Goal: Task Accomplishment & Management: Manage account settings

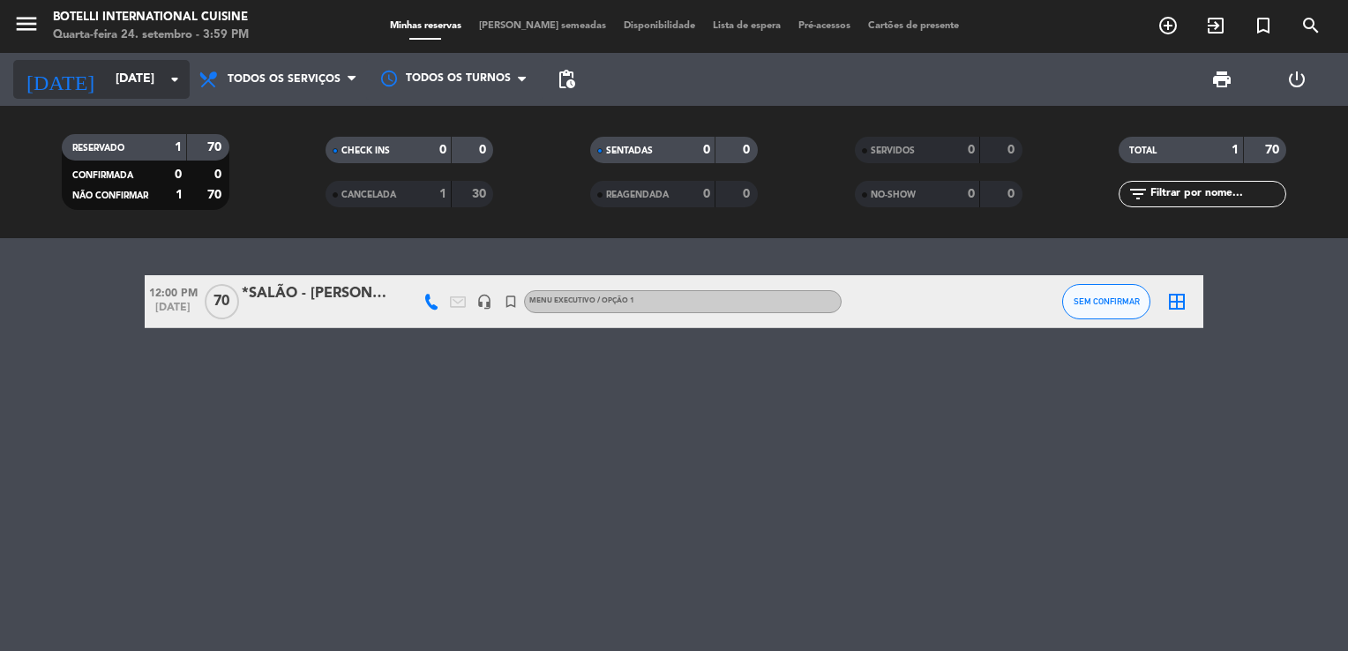
click at [154, 92] on input "[DATE]" at bounding box center [191, 80] width 168 height 32
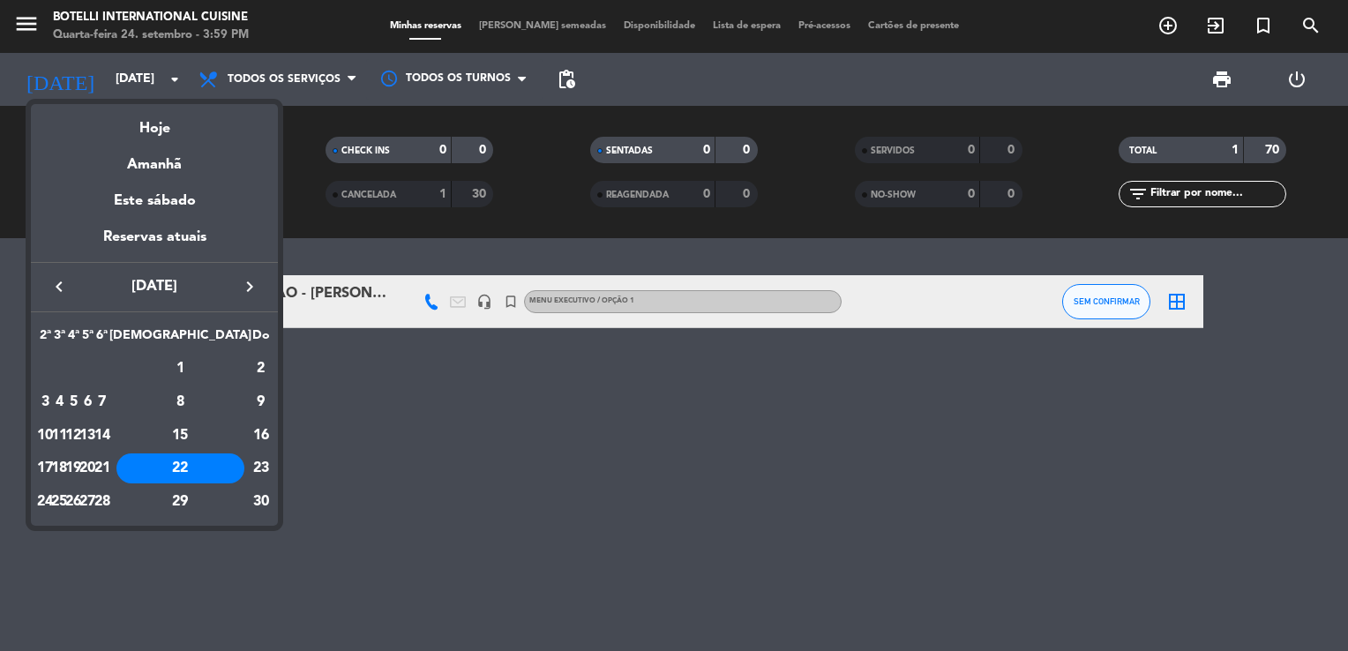
click at [51, 286] on icon "keyboard_arrow_left" at bounding box center [59, 286] width 21 height 21
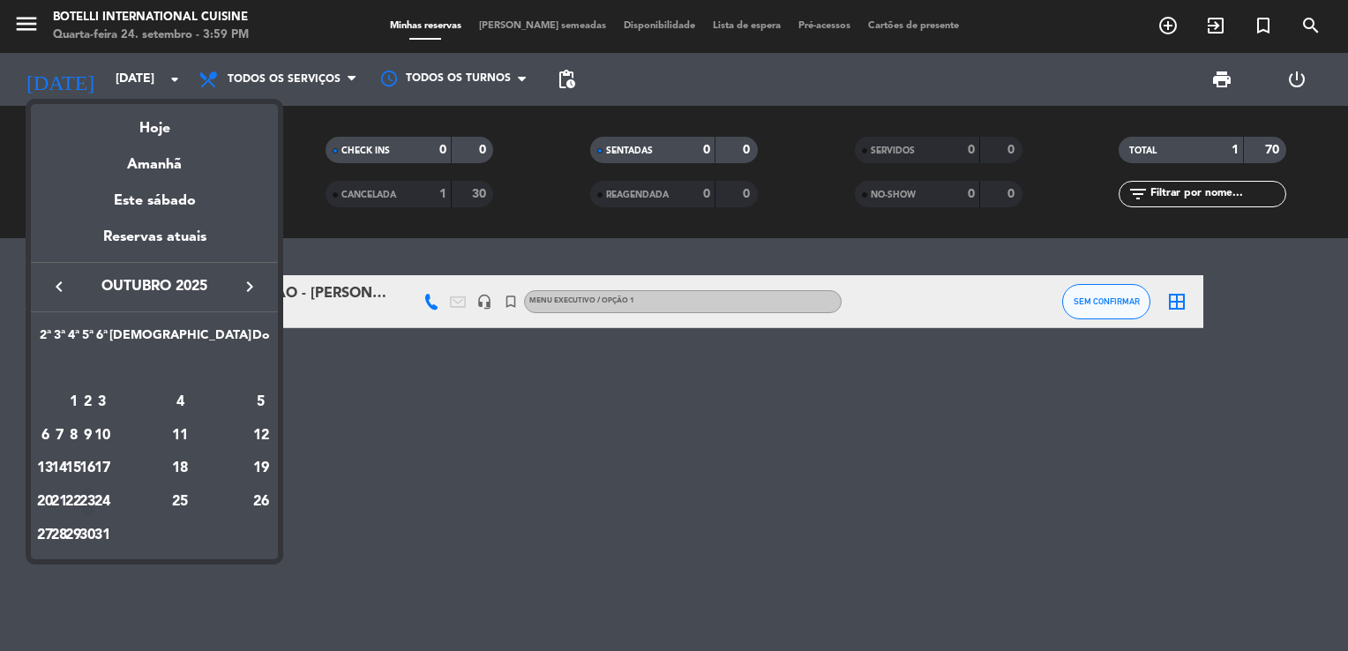
click at [94, 497] on div "23" at bounding box center [87, 502] width 13 height 30
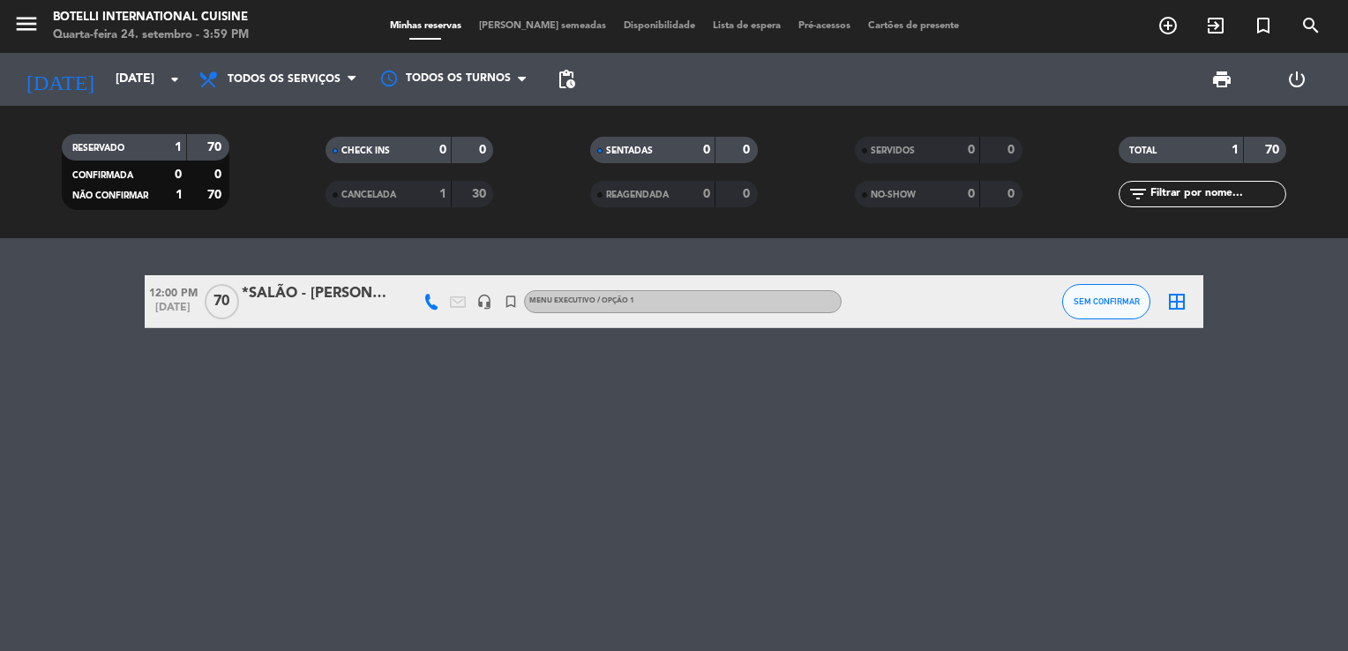
type input "Qui 23 out"
click at [317, 296] on div "*MAR - GEOVANA" at bounding box center [317, 293] width 150 height 23
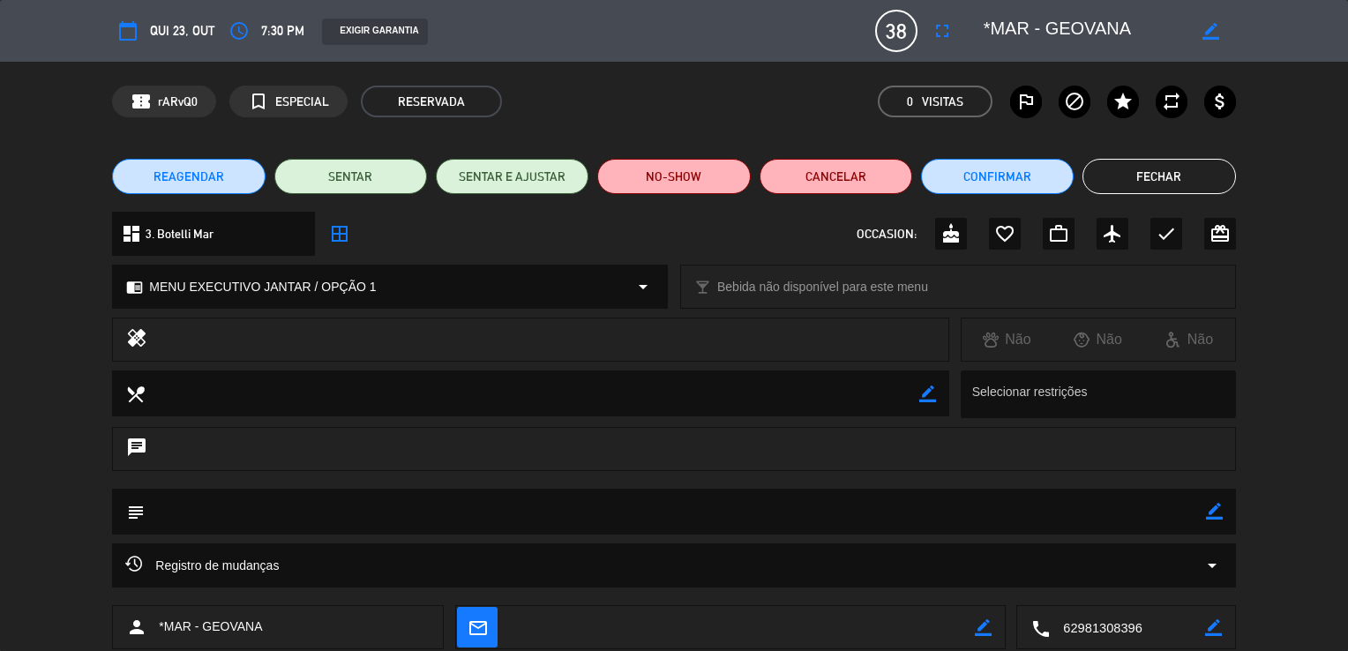
click at [1218, 515] on icon "border_color" at bounding box center [1214, 511] width 17 height 17
click at [1154, 513] on textarea at bounding box center [675, 511] width 1060 height 45
type textarea "*"
click at [1129, 508] on textarea at bounding box center [675, 511] width 1060 height 45
paste textarea "Lore ipsumdol: Sitamet Consecte adi Elitse DOE: 080.033.595-96 Temporin: Utl Et…"
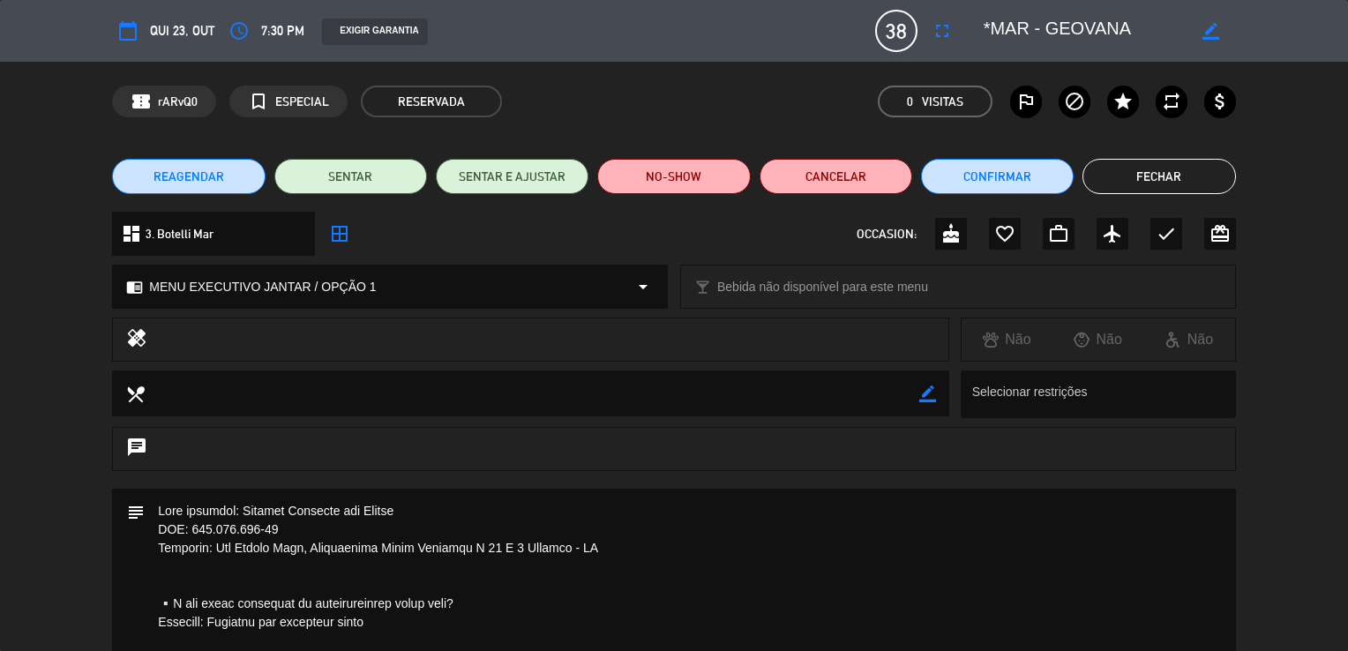
scroll to position [1720, 0]
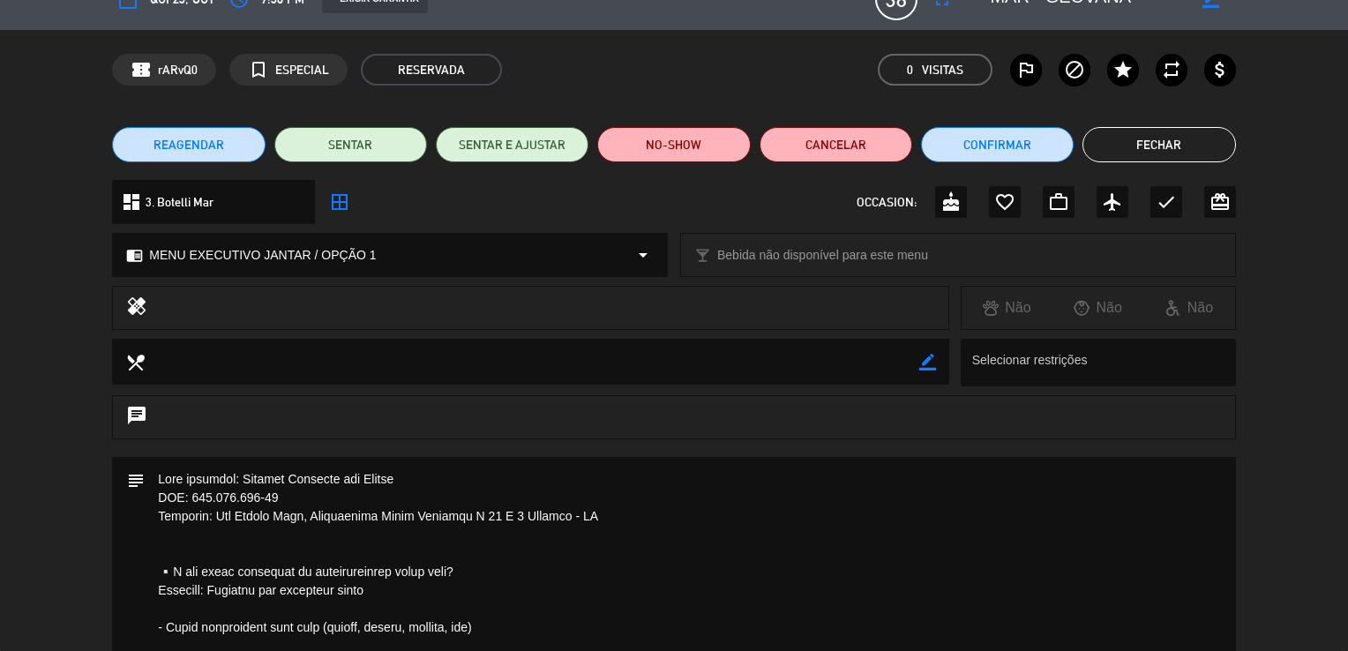
scroll to position [26, 0]
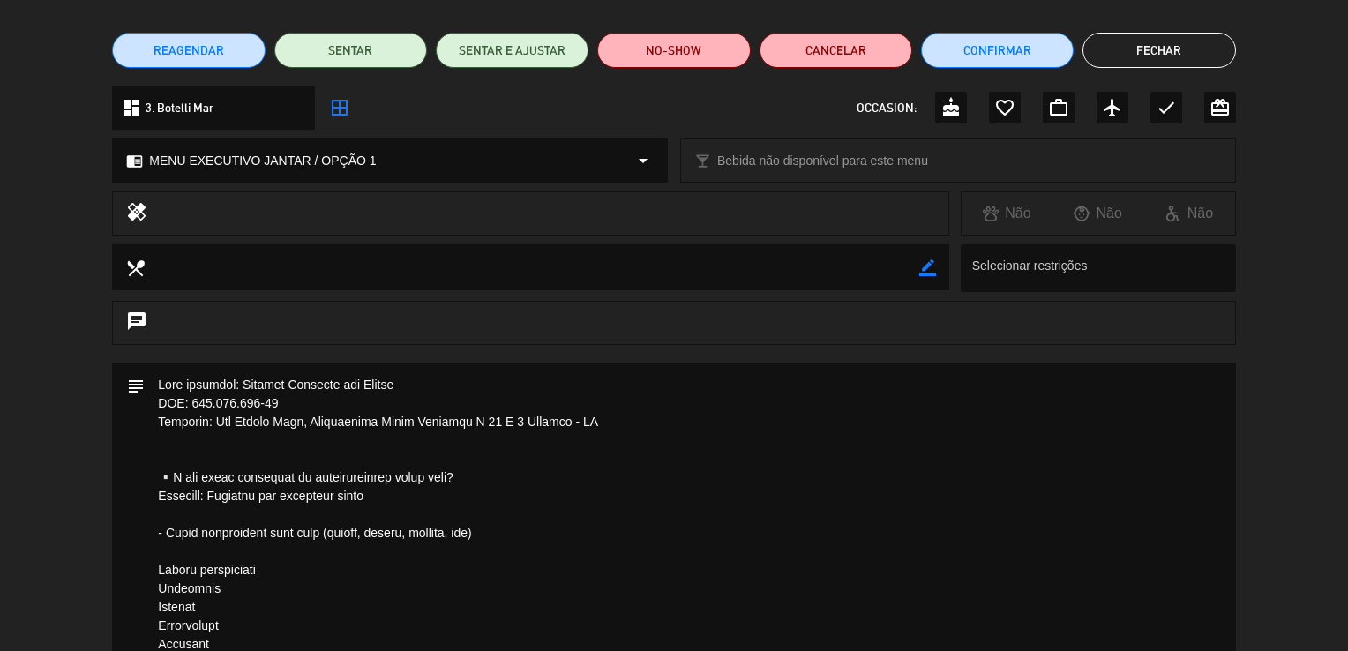
scroll to position [237, 0]
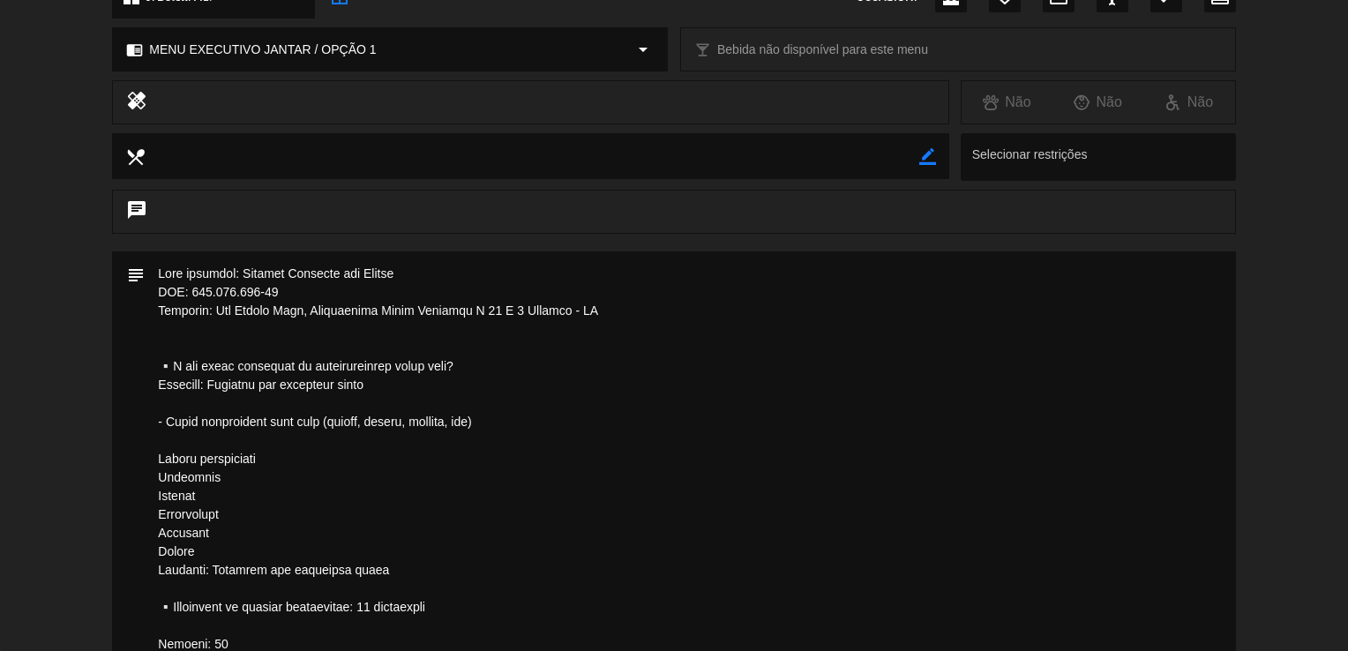
drag, startPoint x: 239, startPoint y: 545, endPoint x: 158, endPoint y: 466, distance: 113.5
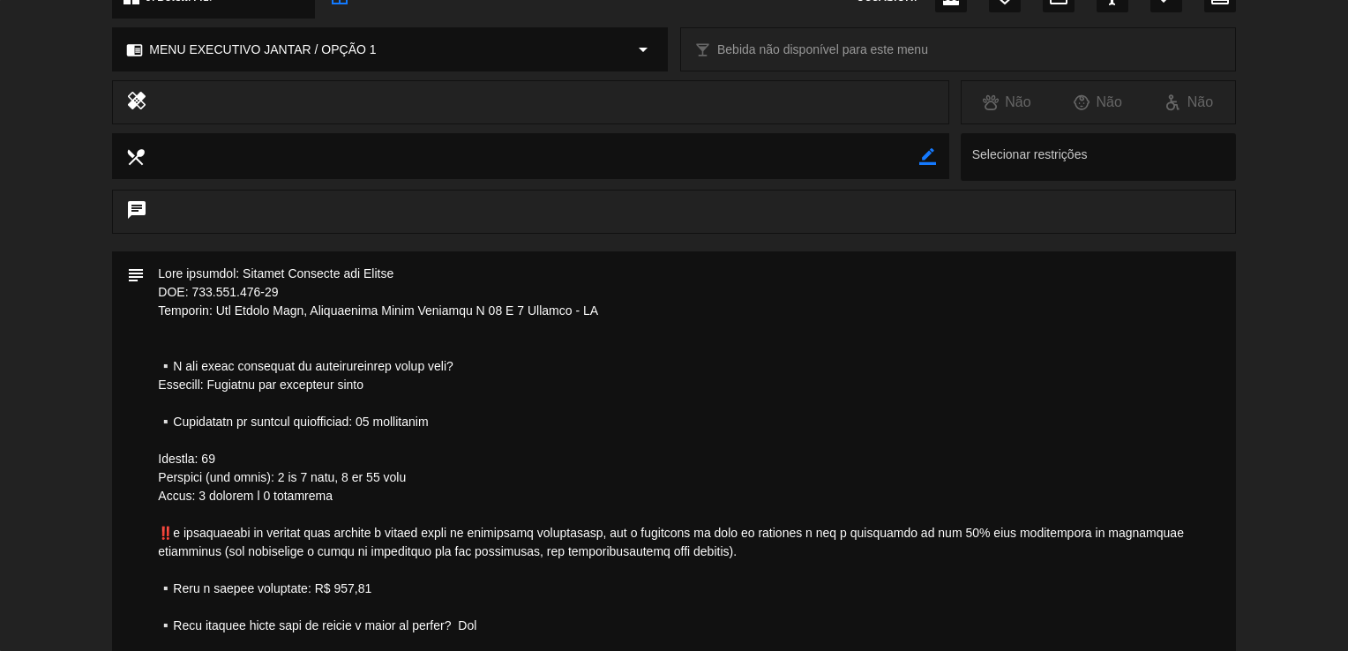
type textarea "Lore ipsumdol: Sitamet Consecte adi Elitse DOE: 712.502.195-56 Temporin: Utl Et…"
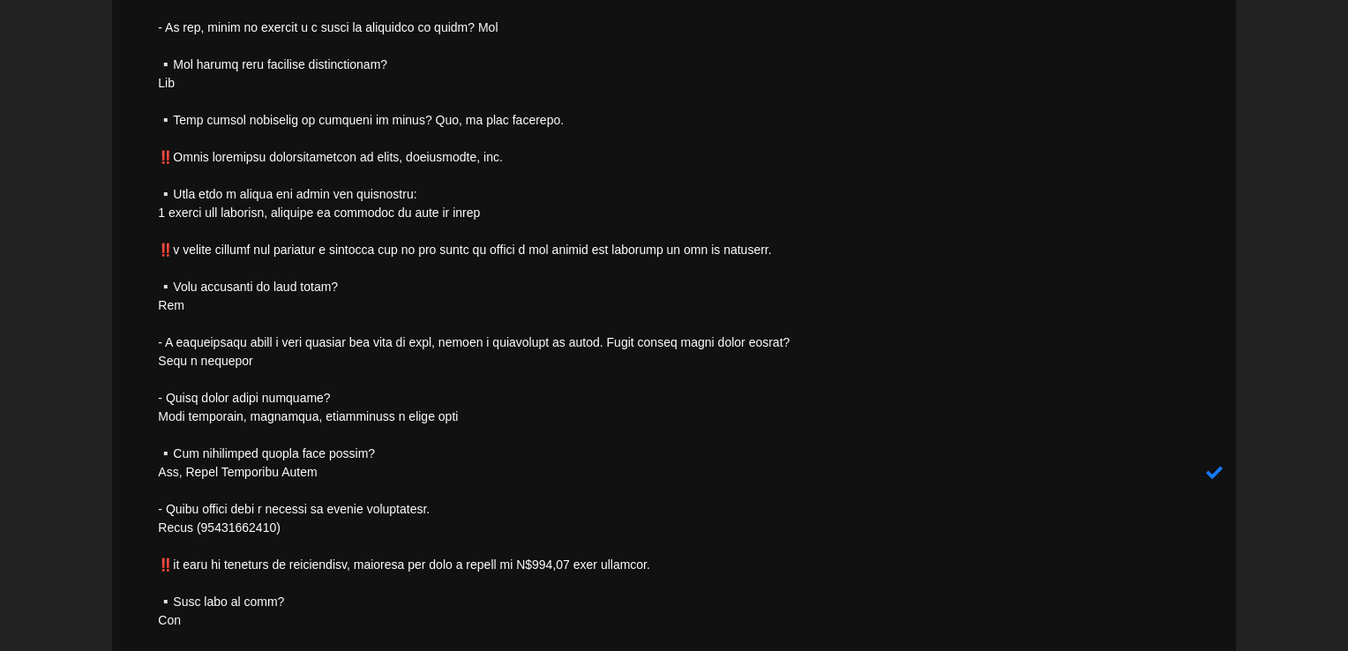
scroll to position [908, 0]
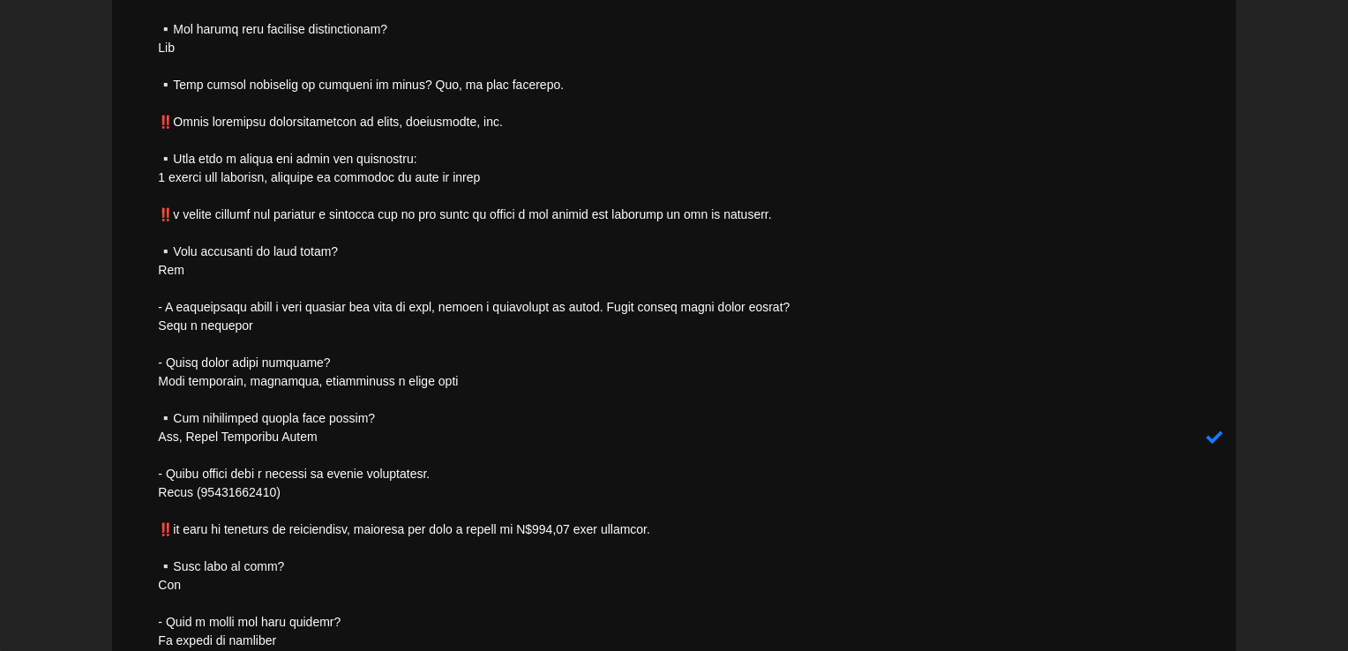
click at [1215, 441] on icon at bounding box center [1214, 437] width 17 height 17
click at [1267, 432] on div "subject border_color" at bounding box center [674, 441] width 1348 height 1721
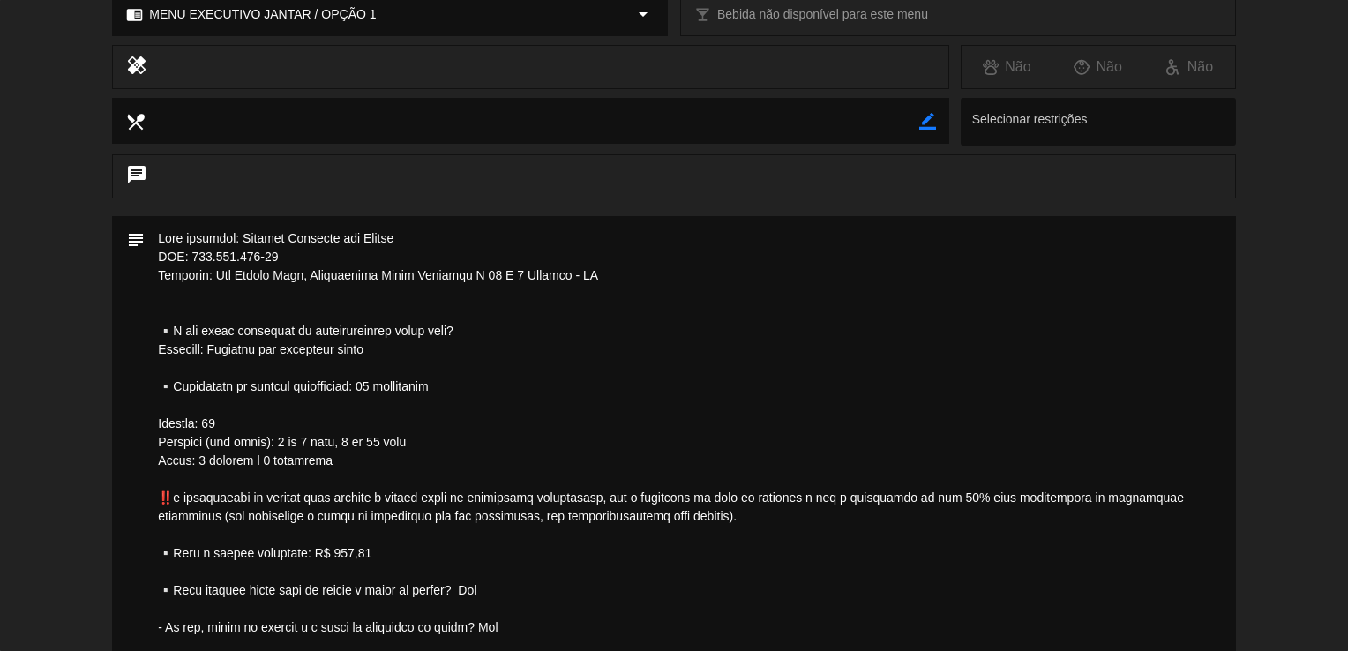
scroll to position [131, 0]
